Goal: Transaction & Acquisition: Purchase product/service

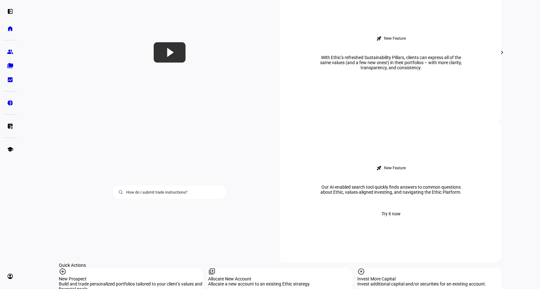
scroll to position [541, 0]
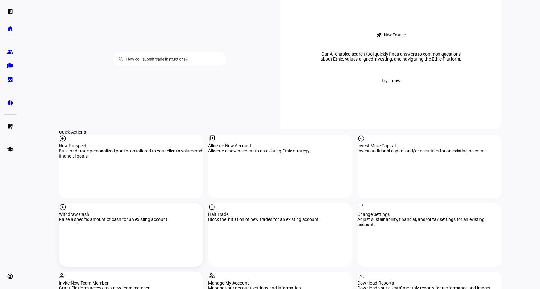
click at [123, 204] on div "arrow_circle_down Withdraw Cash Raise a specific amount of cash for an existing…" at bounding box center [131, 236] width 144 height 64
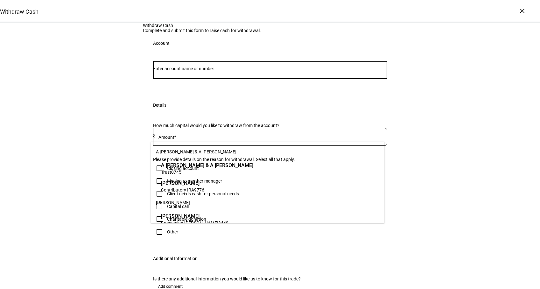
click at [206, 71] on input "Number" at bounding box center [270, 68] width 234 height 5
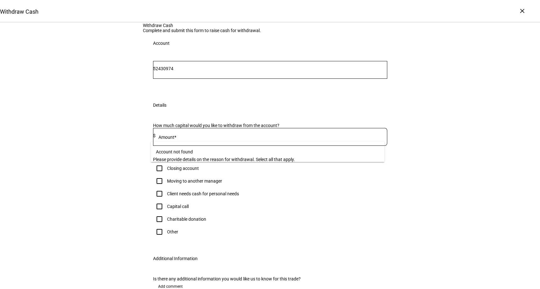
drag, startPoint x: 184, startPoint y: 127, endPoint x: 171, endPoint y: 135, distance: 14.6
click at [155, 79] on div "52430974" at bounding box center [270, 70] width 234 height 18
drag, startPoint x: 185, startPoint y: 133, endPoint x: 146, endPoint y: 134, distance: 38.2
click at [146, 95] on div "52430974 Account" at bounding box center [270, 74] width 254 height 42
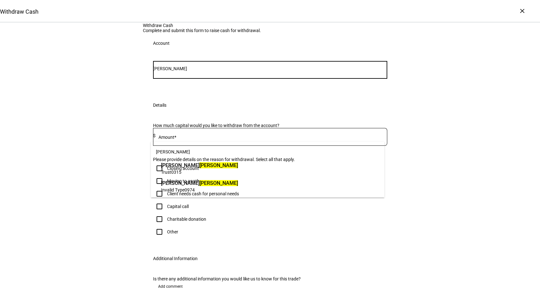
type input "[PERSON_NAME]"
click at [190, 189] on span "0974" at bounding box center [190, 190] width 10 height 5
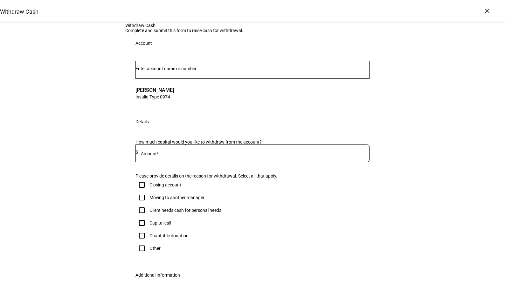
click at [174, 155] on input at bounding box center [254, 152] width 232 height 5
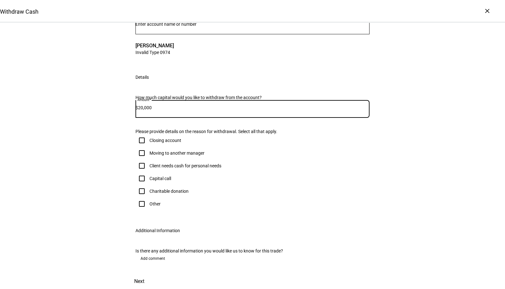
scroll to position [95, 0]
type input "20,000"
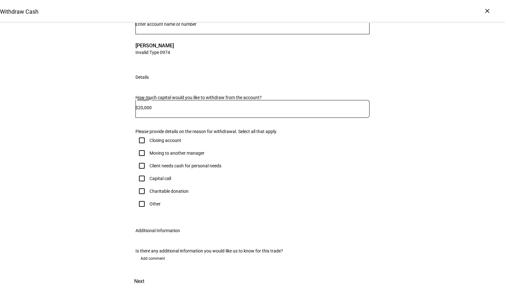
click at [140, 211] on input "Other" at bounding box center [142, 204] width 13 height 13
checkbox input "true"
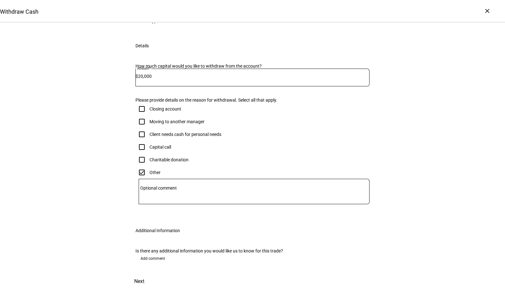
scroll to position [205, 0]
click at [155, 186] on mat-label "Optional comment" at bounding box center [158, 188] width 37 height 5
click at [155, 184] on textarea "Optional comment" at bounding box center [254, 191] width 231 height 15
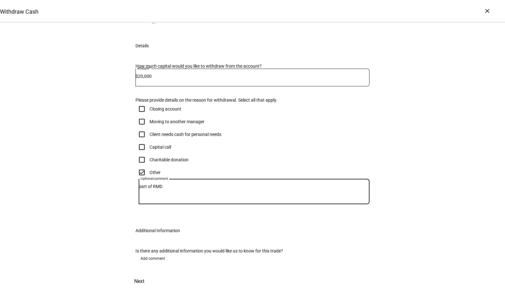
type textarea "part of RMD"
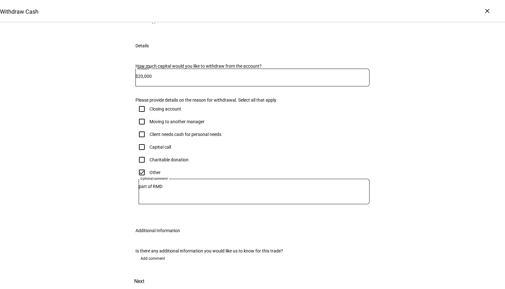
click at [144, 274] on span "Next" at bounding box center [139, 281] width 10 height 15
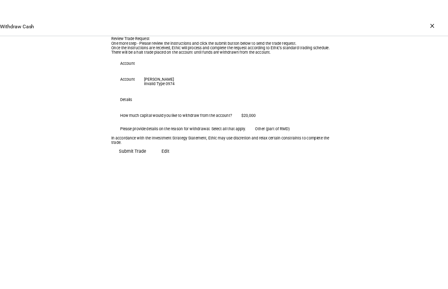
scroll to position [17, 0]
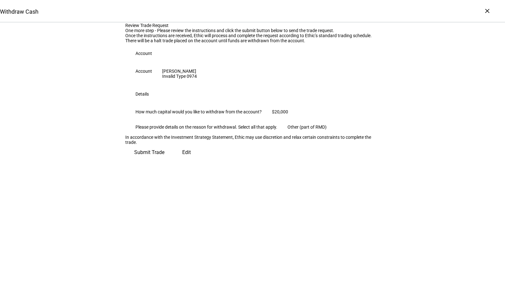
click at [164, 160] on span "Submit Trade" at bounding box center [149, 152] width 30 height 15
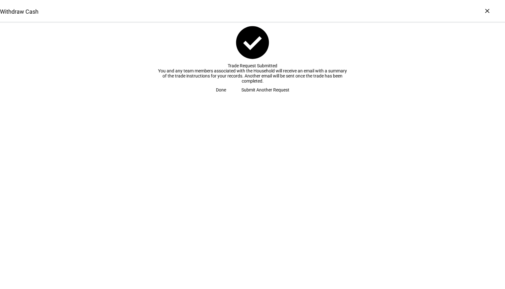
click at [226, 96] on span "Done" at bounding box center [221, 90] width 10 height 13
